Goal: Navigation & Orientation: Understand site structure

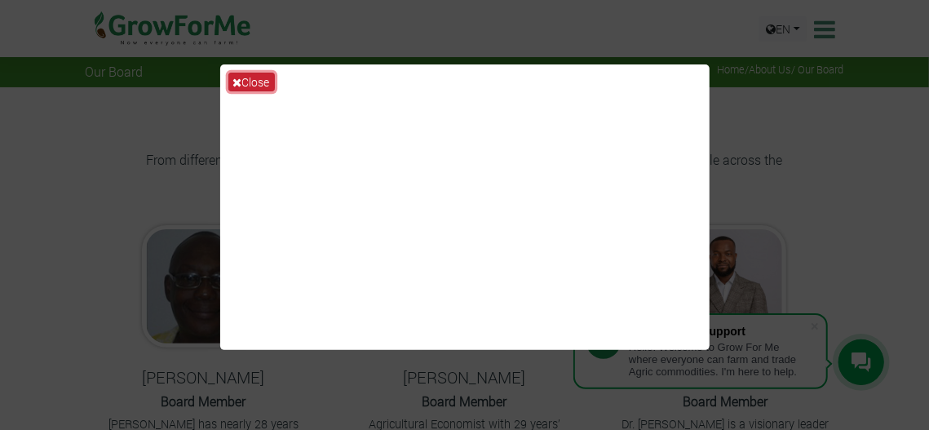
click at [249, 73] on button "Close" at bounding box center [251, 82] width 46 height 19
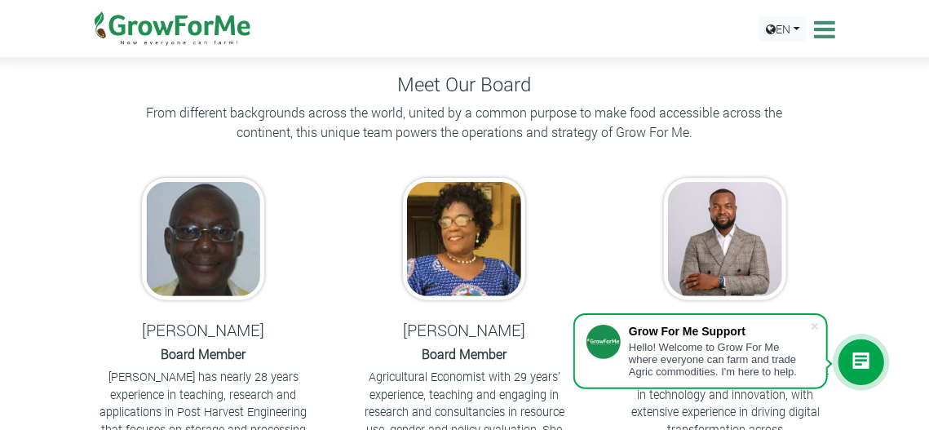
scroll to position [49, 0]
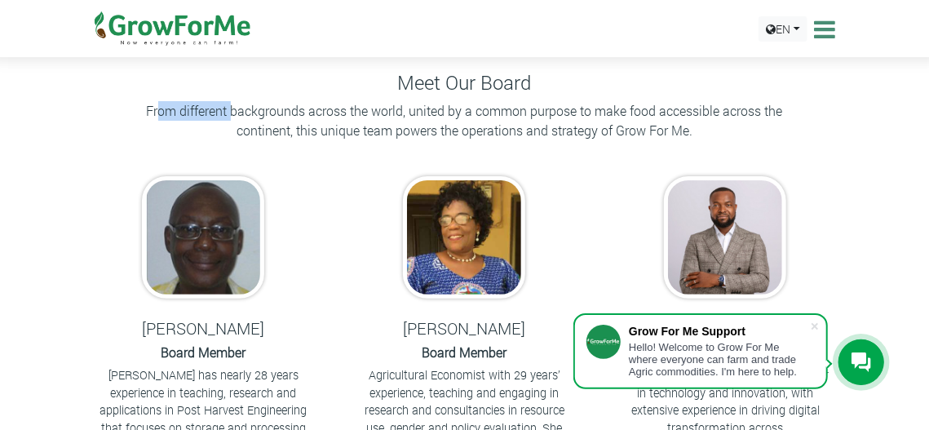
drag, startPoint x: 157, startPoint y: 111, endPoint x: 232, endPoint y: 102, distance: 74.8
click at [232, 102] on p "From different backgrounds across the world, united by a common purpose to make…" at bounding box center [465, 120] width 653 height 39
drag, startPoint x: 232, startPoint y: 102, endPoint x: 311, endPoint y: 113, distance: 79.8
click at [311, 113] on p "From different backgrounds across the world, united by a common purpose to make…" at bounding box center [465, 120] width 653 height 39
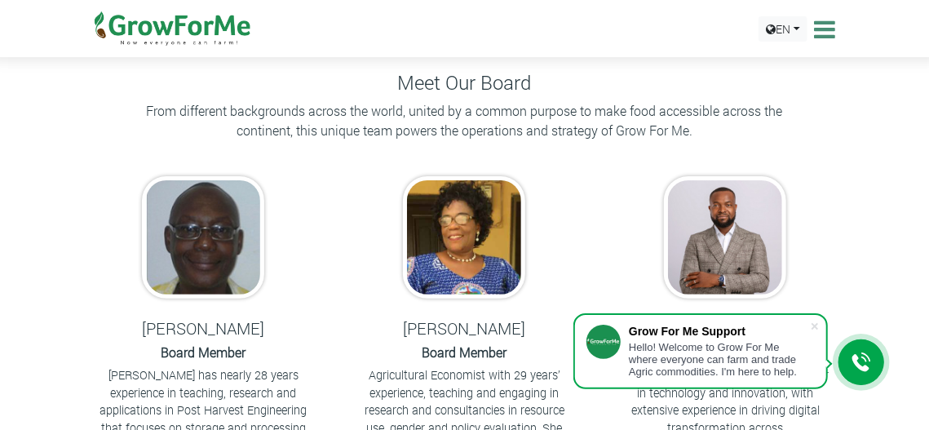
click at [369, 117] on p "From different backgrounds across the world, united by a common purpose to make…" at bounding box center [465, 120] width 653 height 39
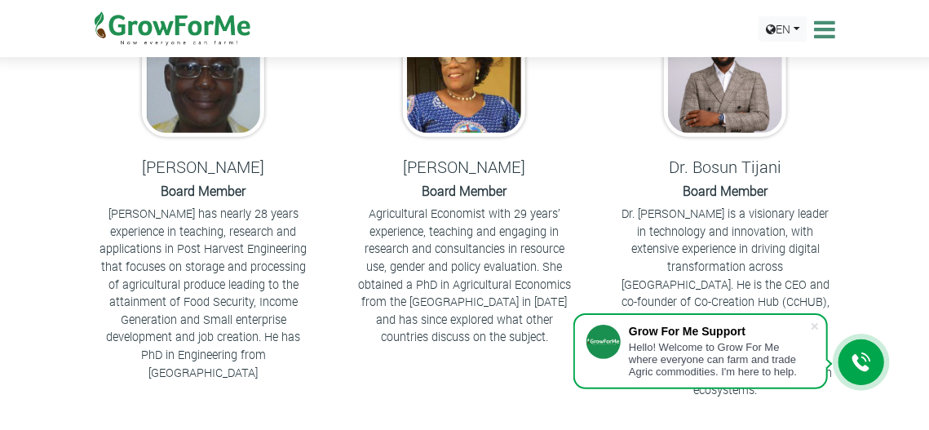
scroll to position [213, 0]
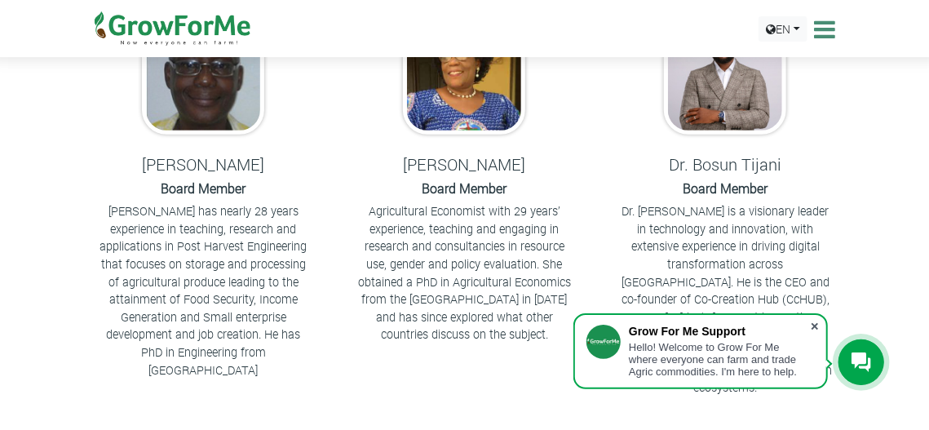
click at [819, 323] on span at bounding box center [815, 326] width 16 height 16
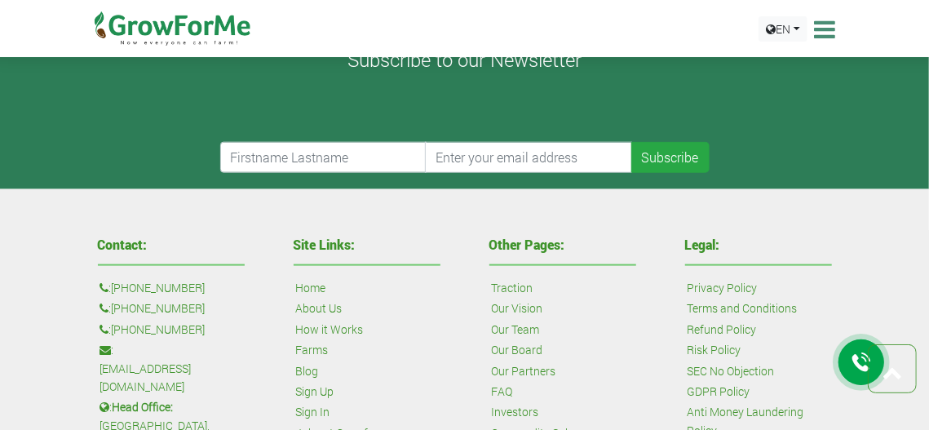
scroll to position [808, 0]
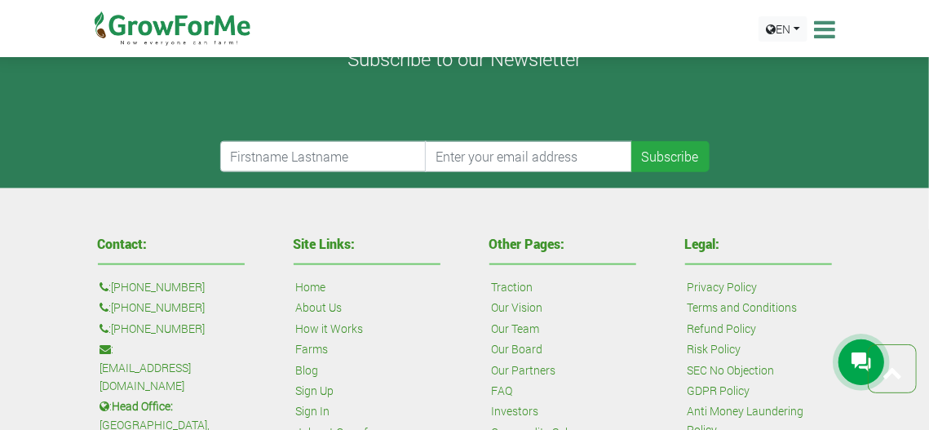
click at [824, 34] on icon at bounding box center [823, 29] width 25 height 24
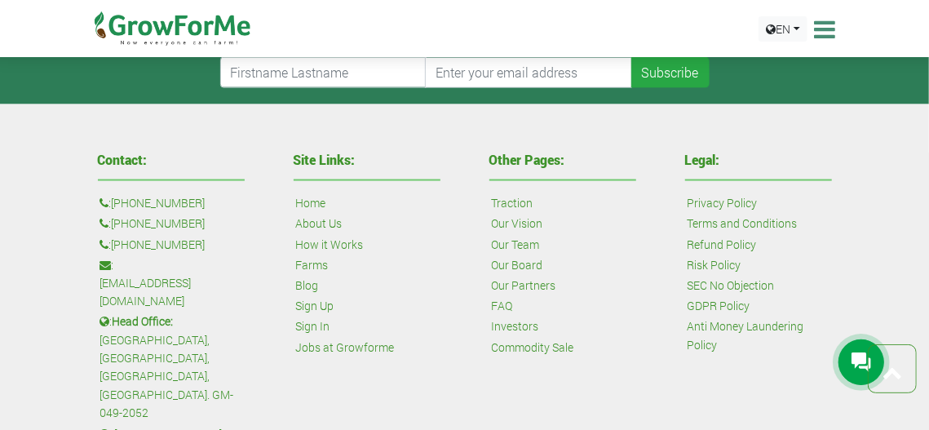
scroll to position [1106, 0]
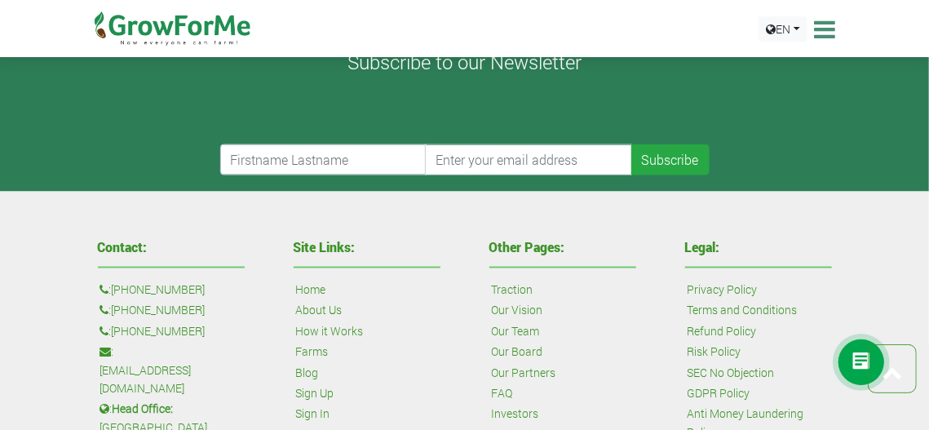
click at [824, 34] on icon at bounding box center [823, 29] width 25 height 24
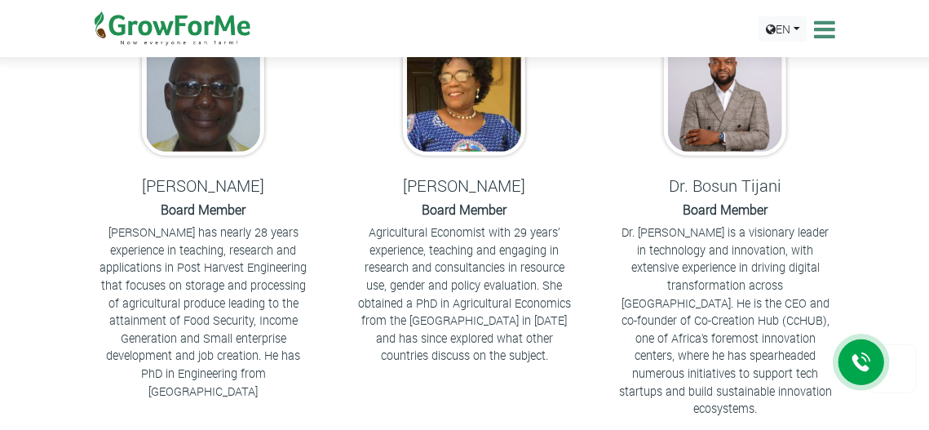
scroll to position [0, 0]
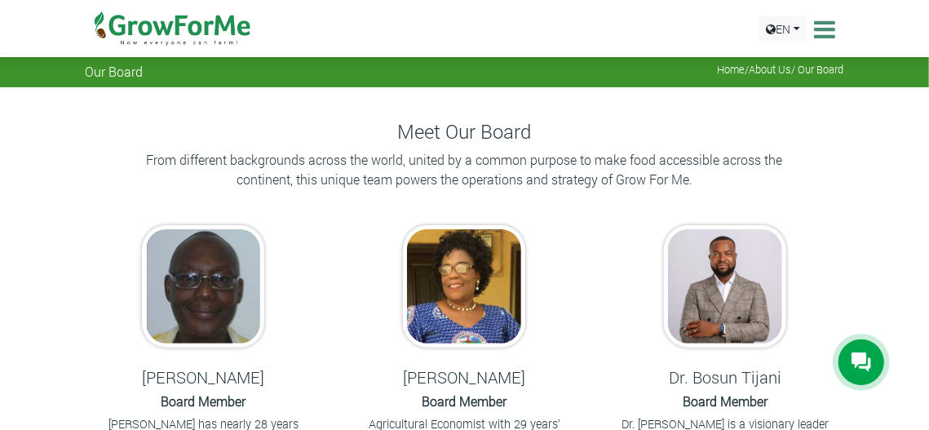
click at [826, 29] on icon at bounding box center [823, 29] width 25 height 24
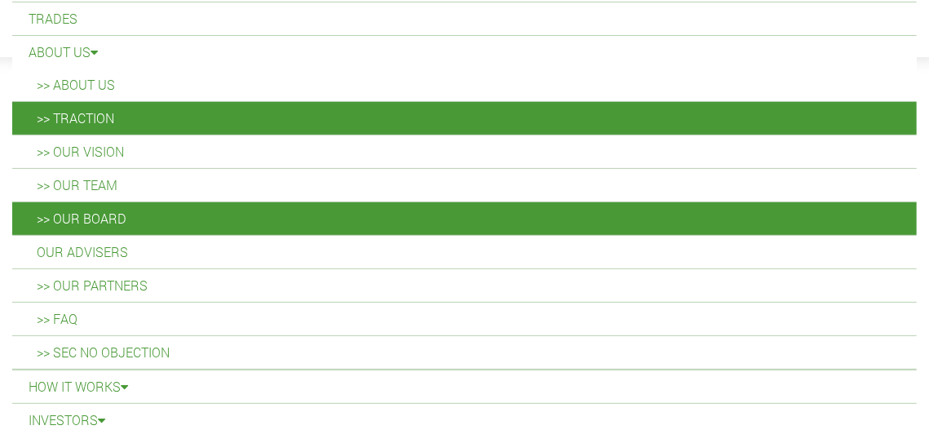
scroll to position [122, 0]
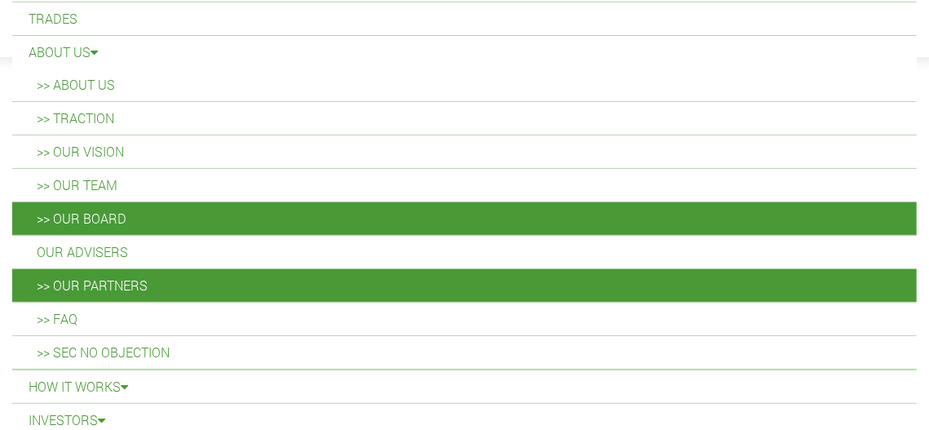
click at [106, 273] on link ">> Our Partners" at bounding box center [464, 285] width 905 height 33
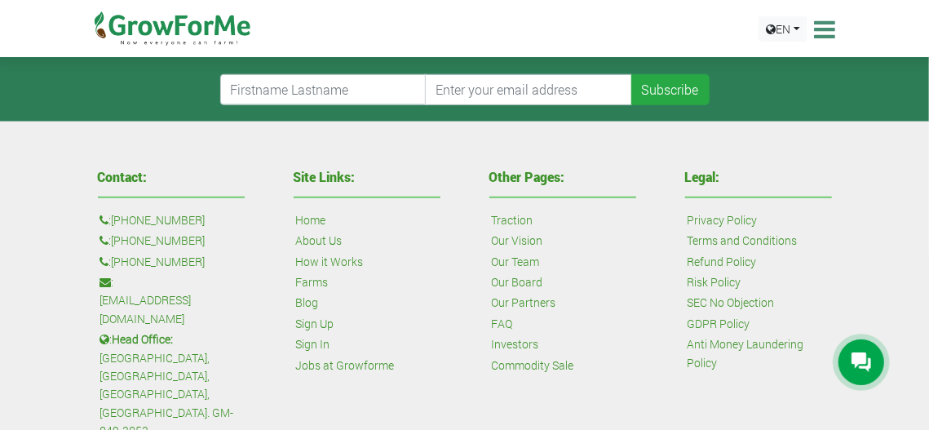
scroll to position [709, 0]
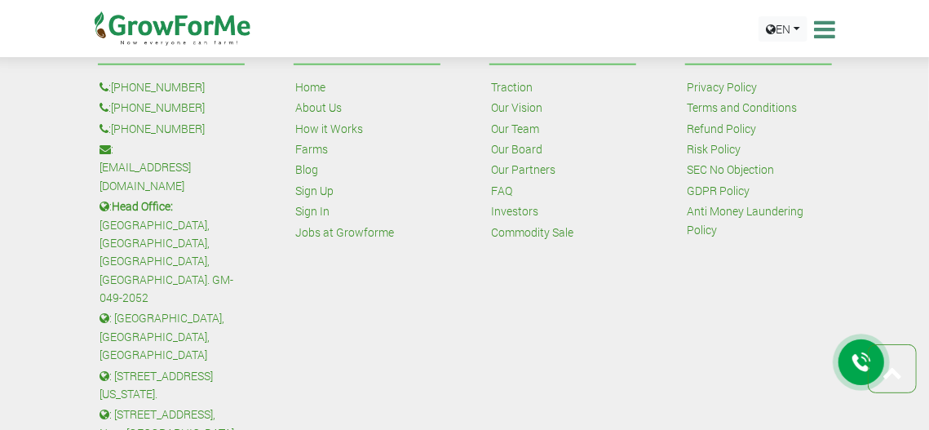
click at [831, 32] on icon at bounding box center [823, 29] width 25 height 24
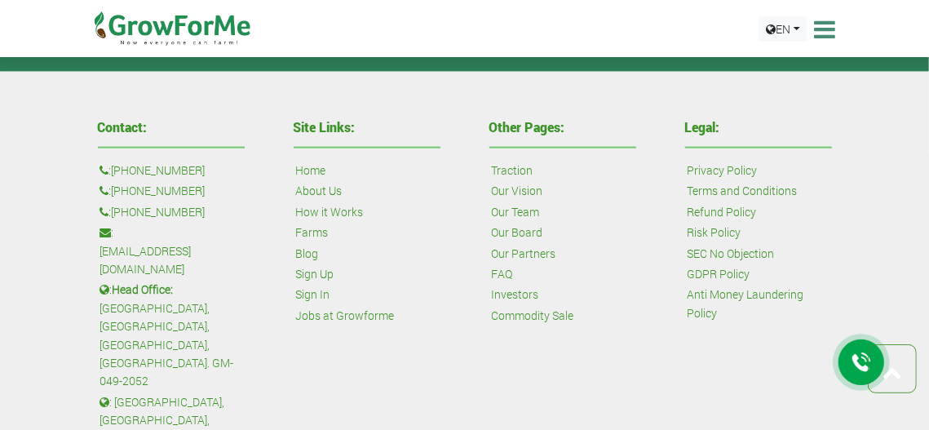
scroll to position [1007, 0]
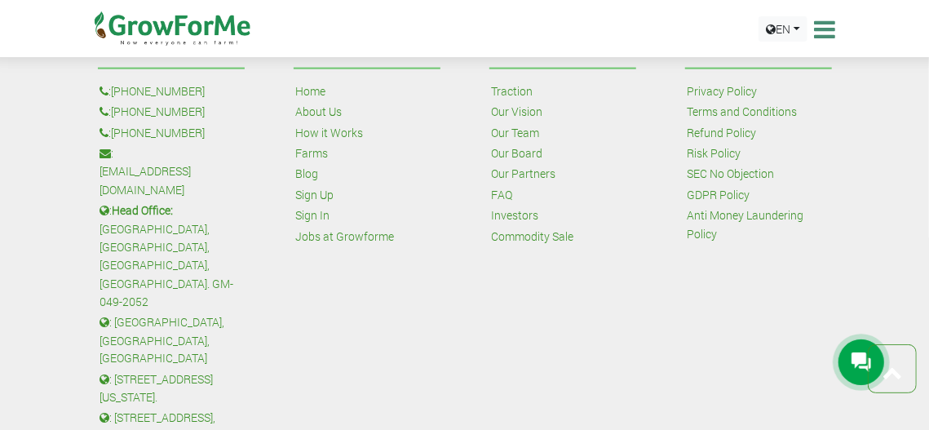
click at [826, 27] on icon at bounding box center [823, 29] width 25 height 24
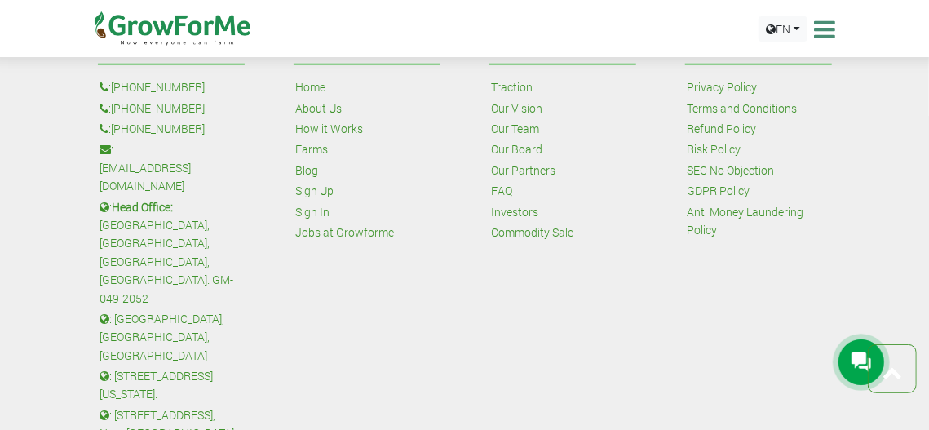
scroll to position [709, 0]
click at [826, 27] on icon at bounding box center [823, 29] width 25 height 24
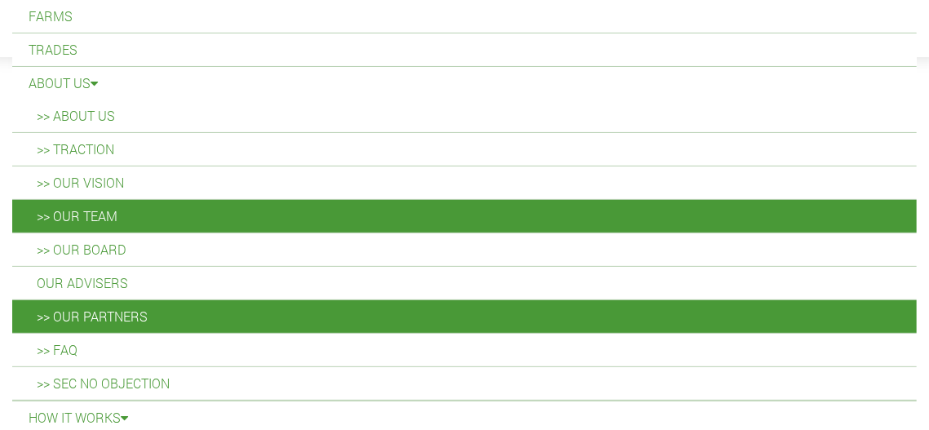
scroll to position [93, 0]
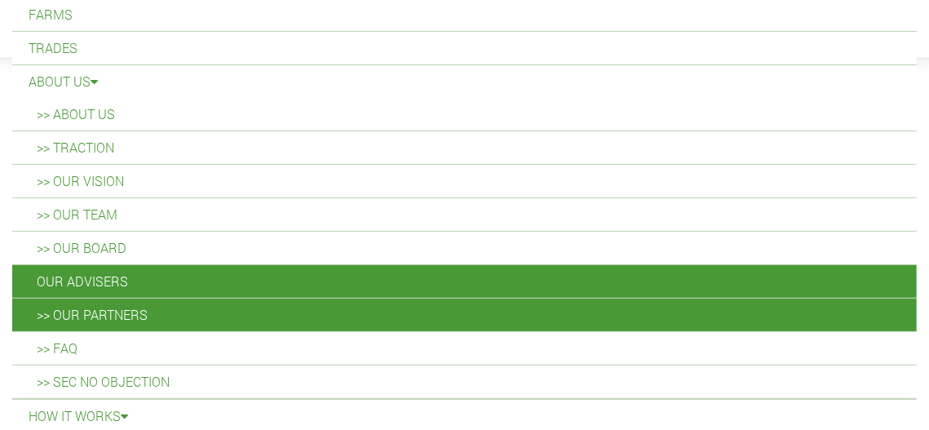
click at [78, 265] on link "Our Advisers" at bounding box center [464, 281] width 905 height 33
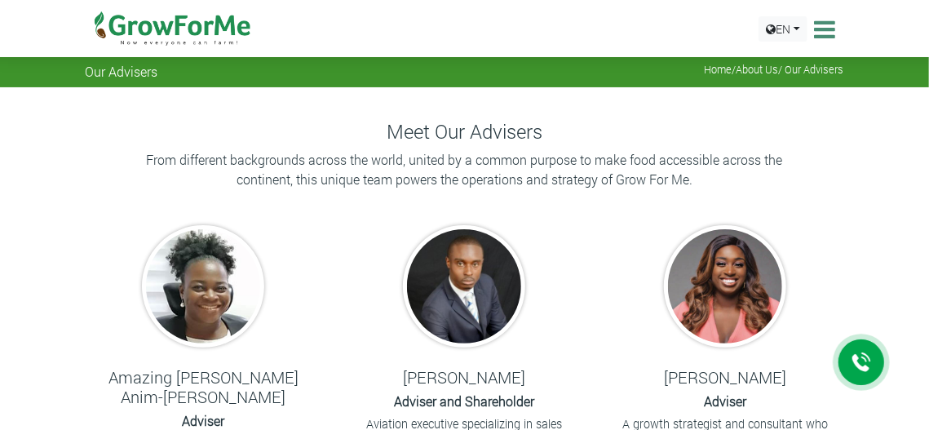
click at [821, 25] on icon at bounding box center [823, 29] width 25 height 24
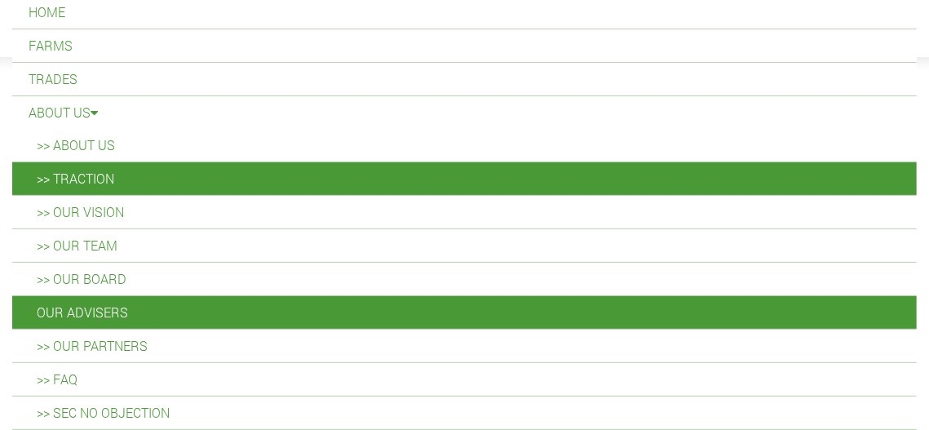
scroll to position [179, 0]
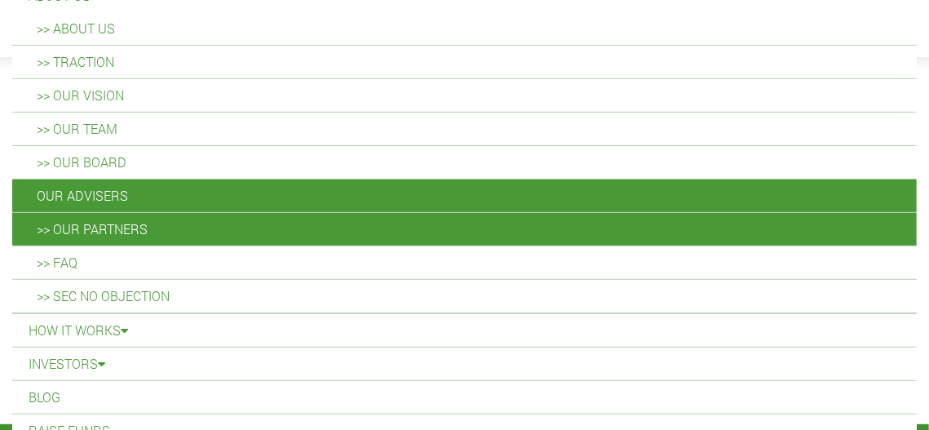
click at [126, 216] on link ">> Our Partners" at bounding box center [464, 229] width 905 height 33
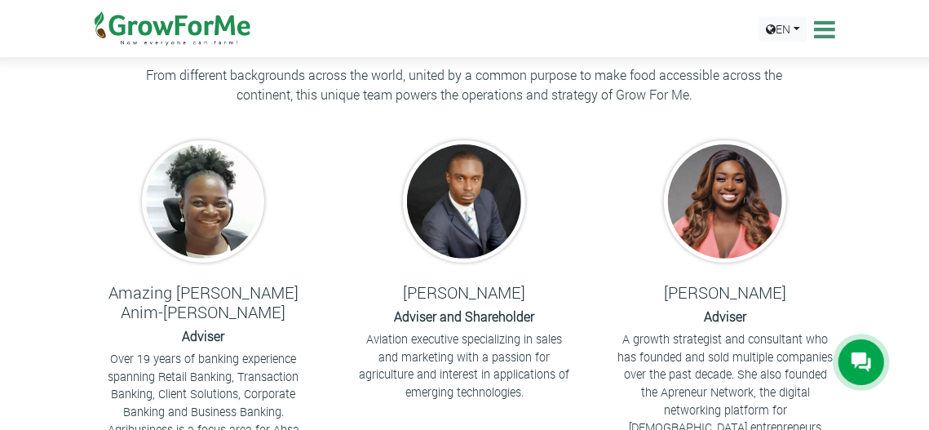
scroll to position [178, 0]
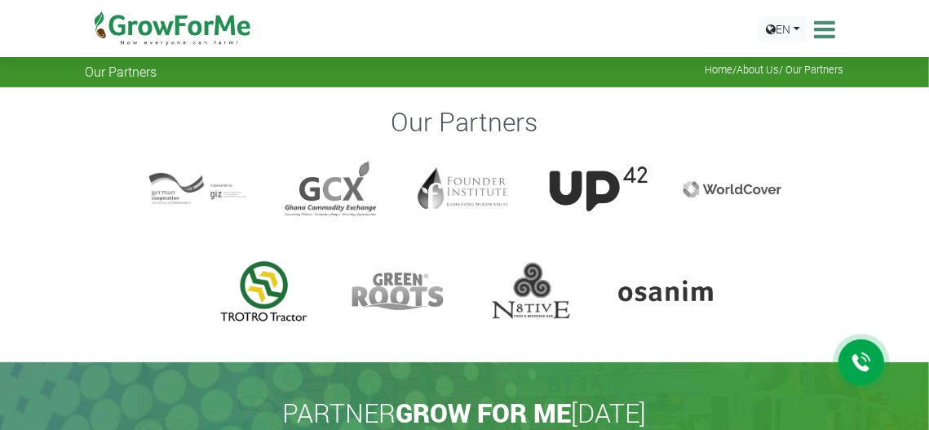
click at [269, 299] on div at bounding box center [264, 291] width 98 height 65
